Goal: Task Accomplishment & Management: Check status

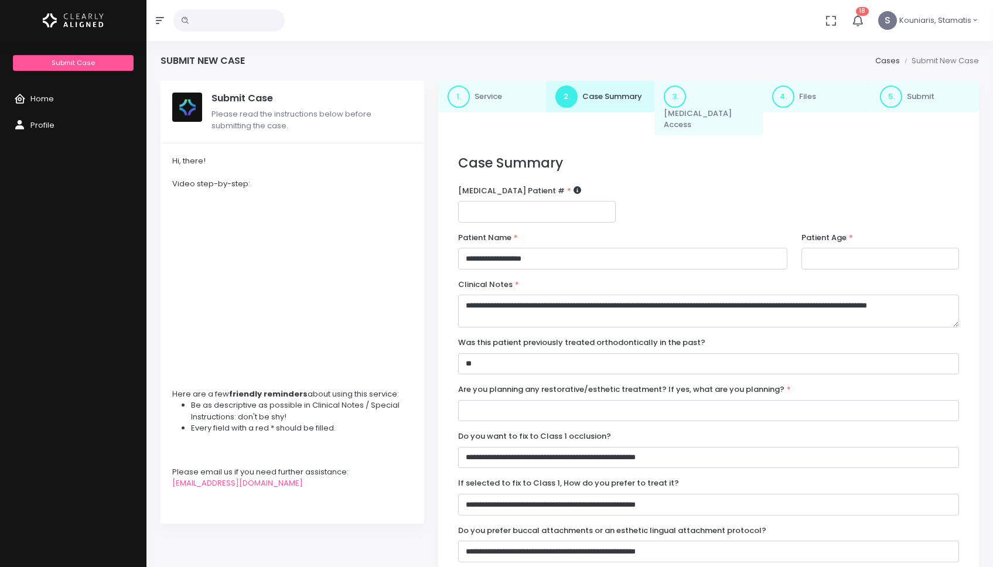
select select "**"
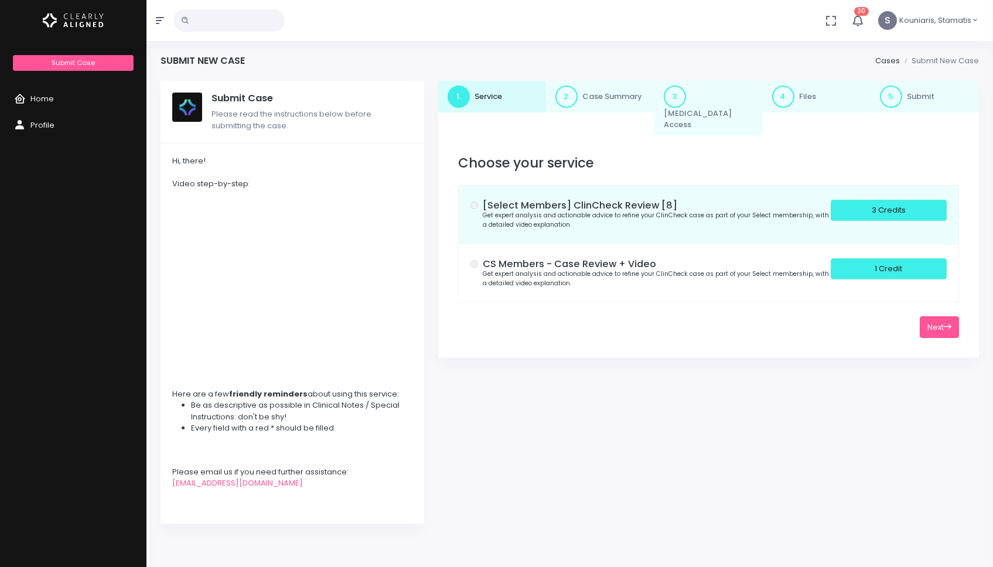
click at [577, 393] on div "1. Service 2. Case Summary 3. [MEDICAL_DATA] Access 4. Files 5. Submit Choose y…" at bounding box center [708, 309] width 555 height 457
click at [858, 23] on icon "button" at bounding box center [858, 20] width 14 height 14
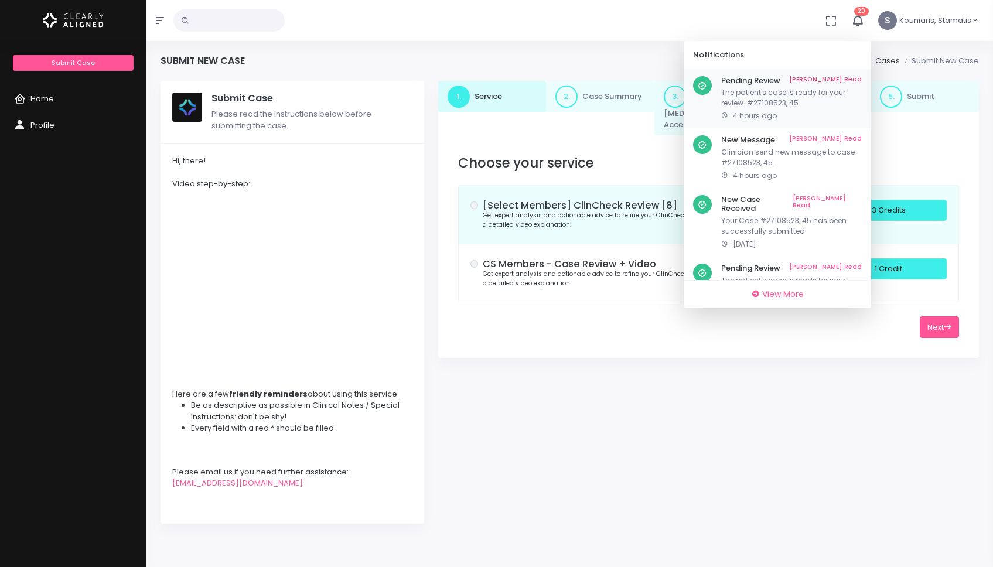
click at [832, 93] on p "The patient's case is ready for your review. #27108523, 45" at bounding box center [791, 97] width 141 height 21
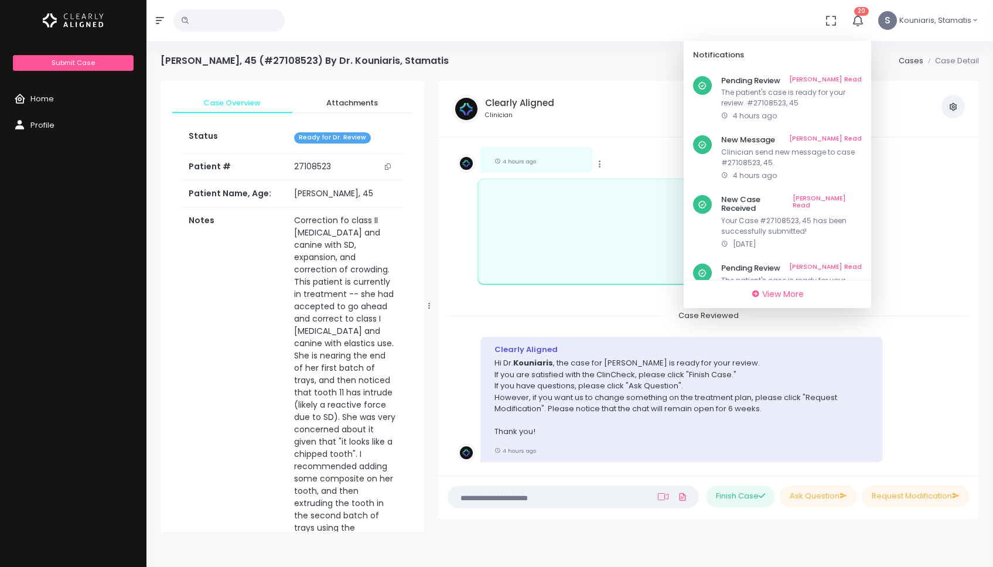
scroll to position [250, 0]
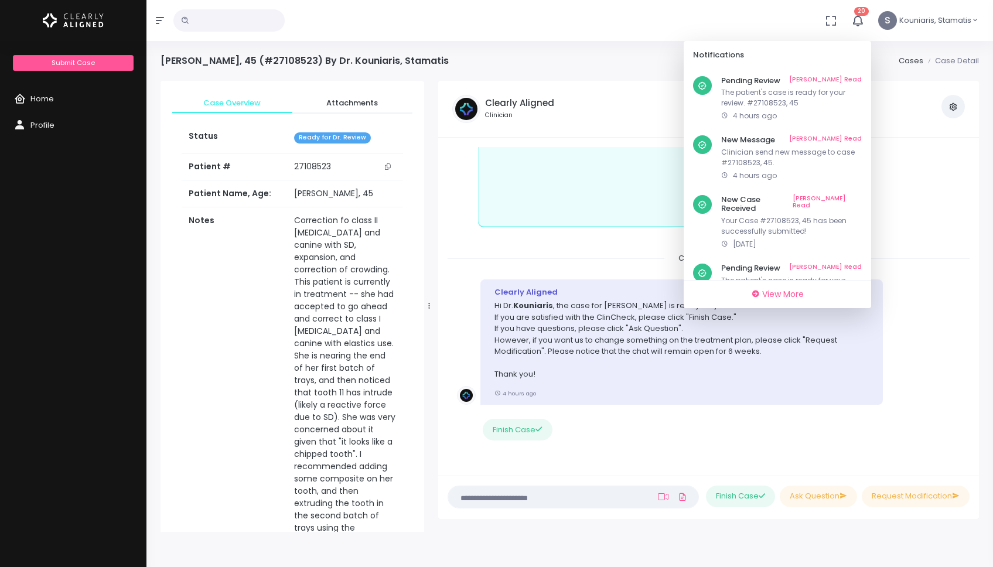
click at [550, 257] on div "Case Reviewed" at bounding box center [709, 259] width 522 height 12
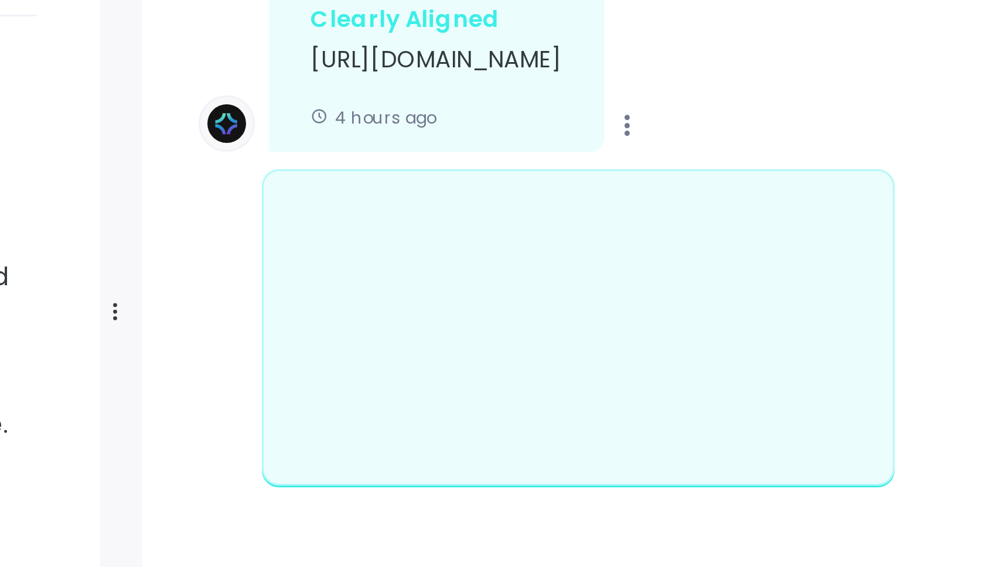
scroll to position [101, 0]
